Goal: Communication & Community: Ask a question

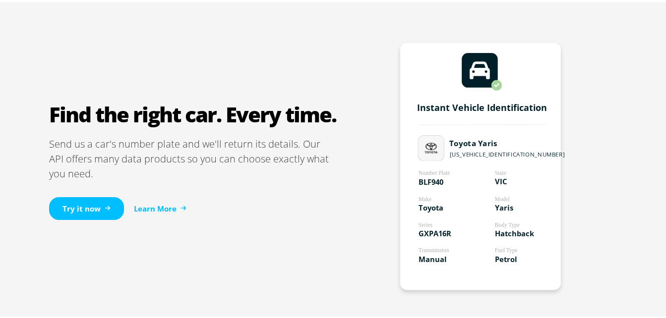
scroll to position [579, 0]
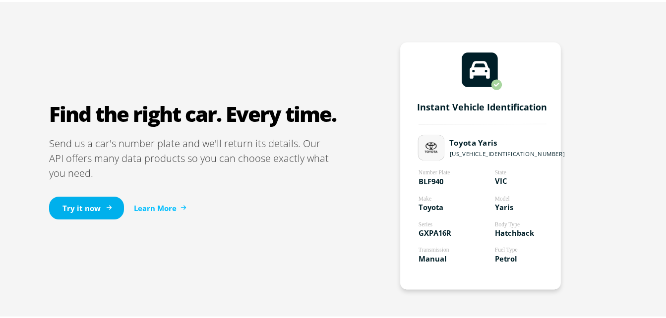
click at [98, 209] on link "Try it now" at bounding box center [86, 206] width 75 height 23
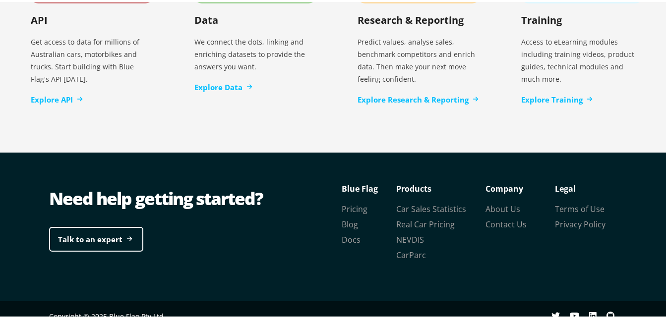
scroll to position [2175, 0]
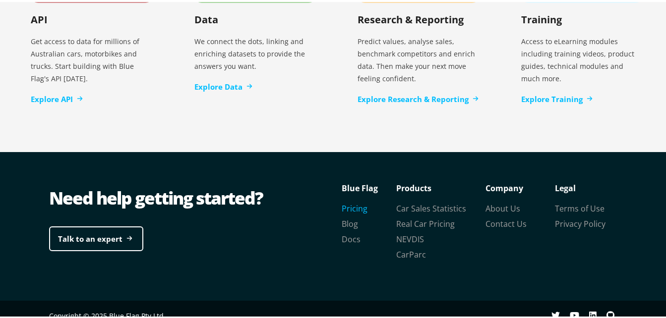
click at [357, 201] on link "Pricing" at bounding box center [355, 206] width 26 height 11
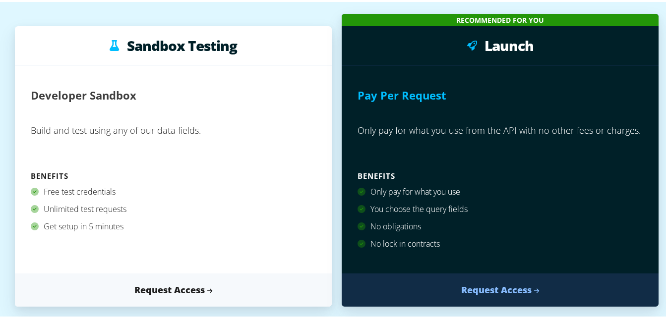
scroll to position [131, 0]
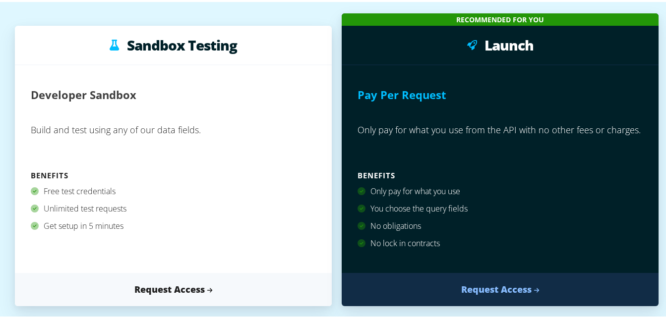
click at [434, 137] on p "Only pay for what you use from the API with no other fees or charges." at bounding box center [500, 142] width 285 height 50
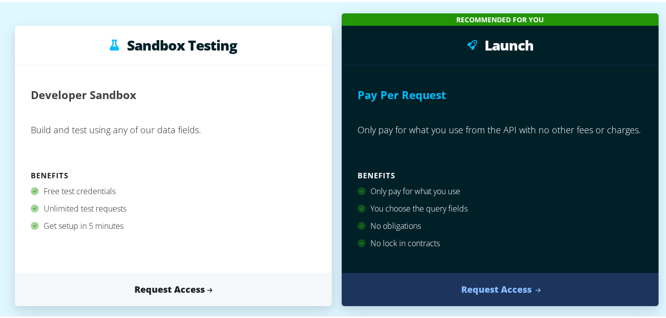
click at [535, 292] on icon at bounding box center [538, 289] width 6 height 6
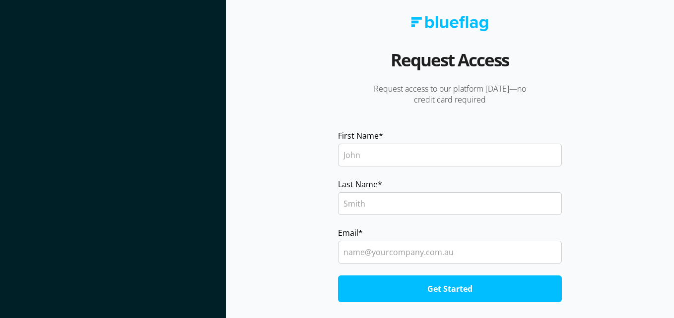
click at [383, 161] on input "First Name *" at bounding box center [450, 155] width 224 height 23
type input "ali"
type input "rabie"
type input "[EMAIL_ADDRESS][DOMAIN_NAME]"
click at [479, 292] on input "Get Started" at bounding box center [450, 289] width 224 height 27
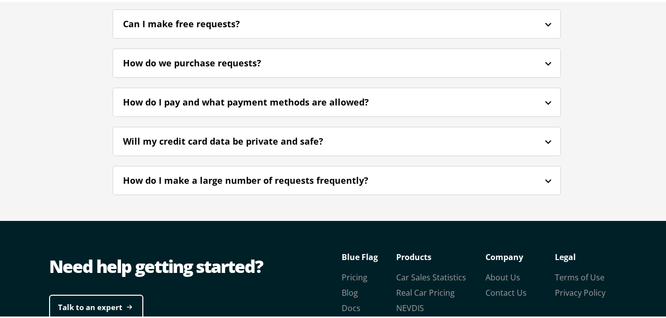
scroll to position [2838, 0]
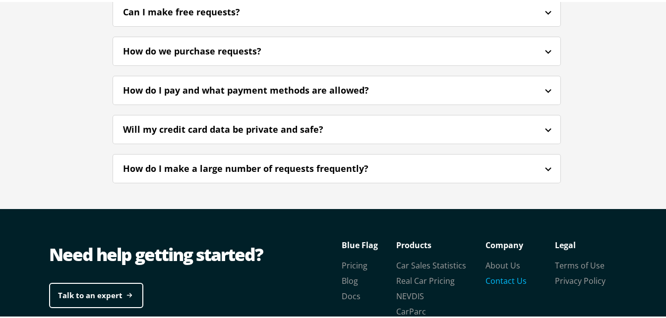
click at [505, 274] on link "Contact Us" at bounding box center [506, 279] width 41 height 11
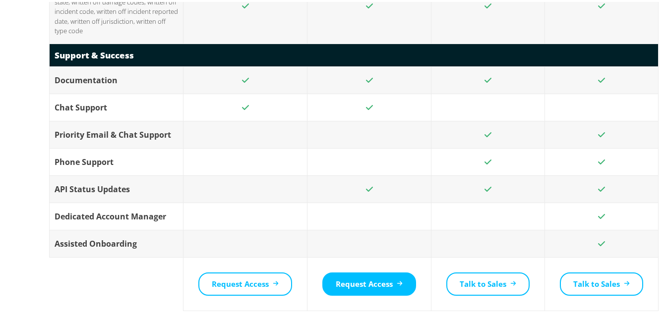
scroll to position [2760, 0]
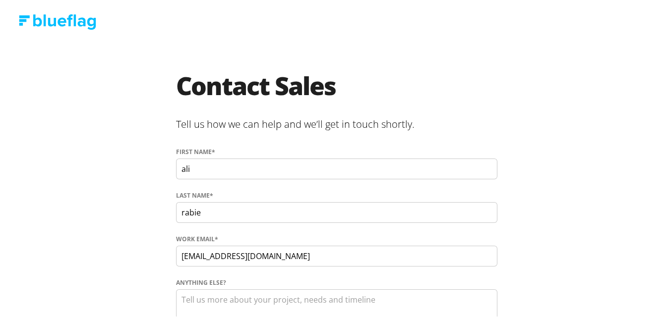
scroll to position [76, 0]
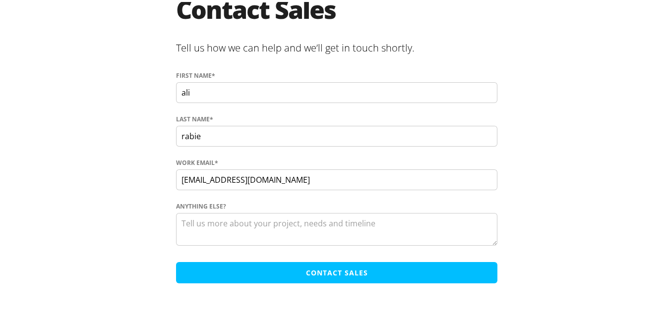
click at [313, 278] on input "Contact Sales" at bounding box center [336, 270] width 321 height 21
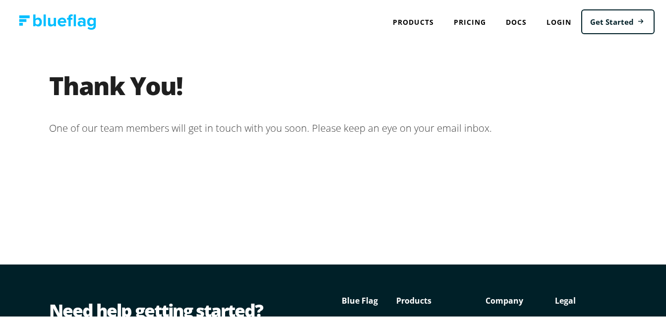
click at [612, 205] on div "Thank You! One of our team members will get in touch with you soon. Please keep…" at bounding box center [337, 151] width 674 height 223
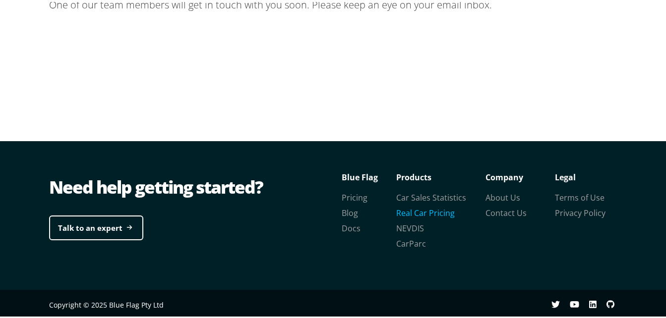
click at [438, 213] on link "Real Car Pricing" at bounding box center [425, 211] width 59 height 11
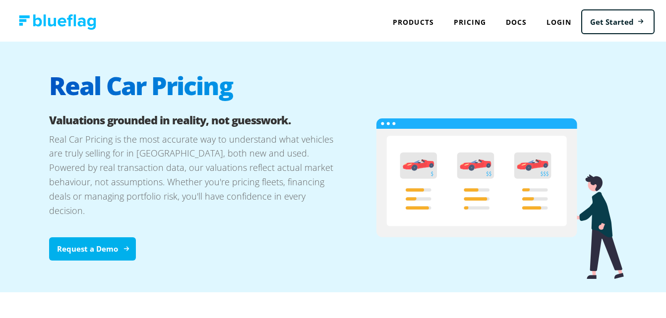
click at [90, 238] on link "Request a Demo" at bounding box center [92, 247] width 87 height 23
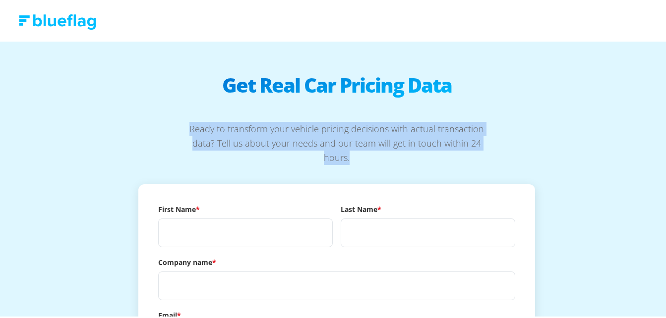
drag, startPoint x: 188, startPoint y: 127, endPoint x: 591, endPoint y: 155, distance: 404.3
click at [591, 155] on div "Get Real Car Pricing Data Ready to transform your vehicle pricing decisions wit…" at bounding box center [336, 284] width 595 height 488
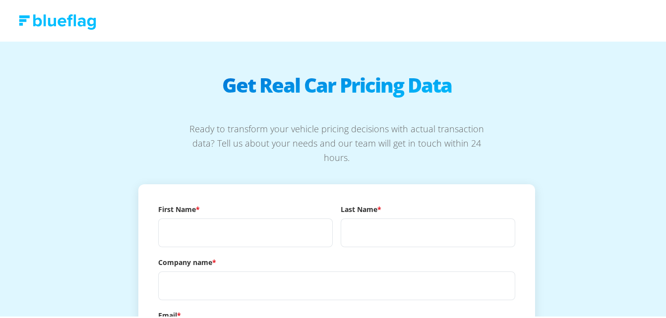
click at [591, 155] on div "Get Real Car Pricing Data Ready to transform your vehicle pricing decisions wit…" at bounding box center [336, 284] width 595 height 488
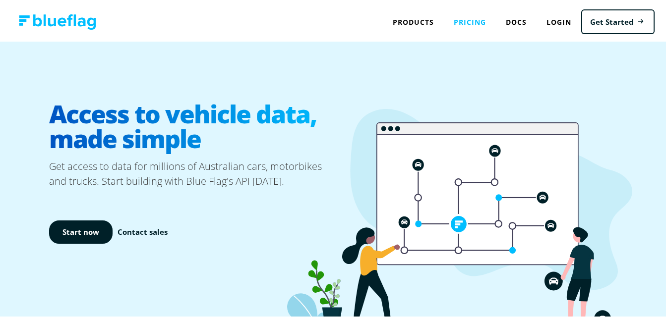
click at [455, 24] on link "Pricing" at bounding box center [470, 20] width 52 height 20
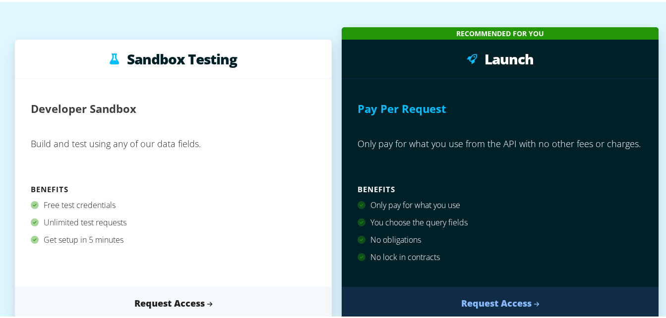
scroll to position [130, 0]
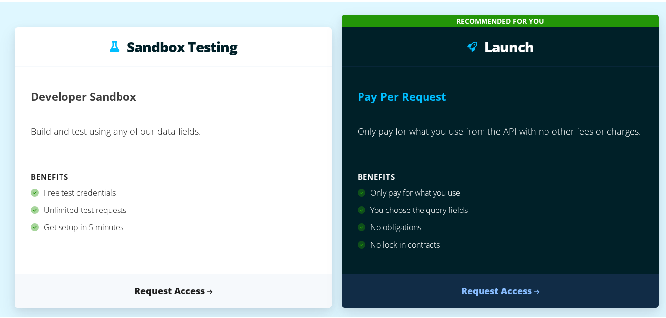
click at [539, 232] on div "No obligations" at bounding box center [500, 225] width 285 height 17
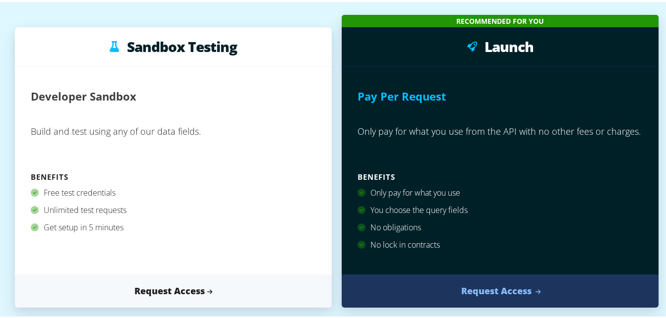
click at [507, 294] on link "Request Access" at bounding box center [500, 289] width 317 height 33
